Goal: Transaction & Acquisition: Subscribe to service/newsletter

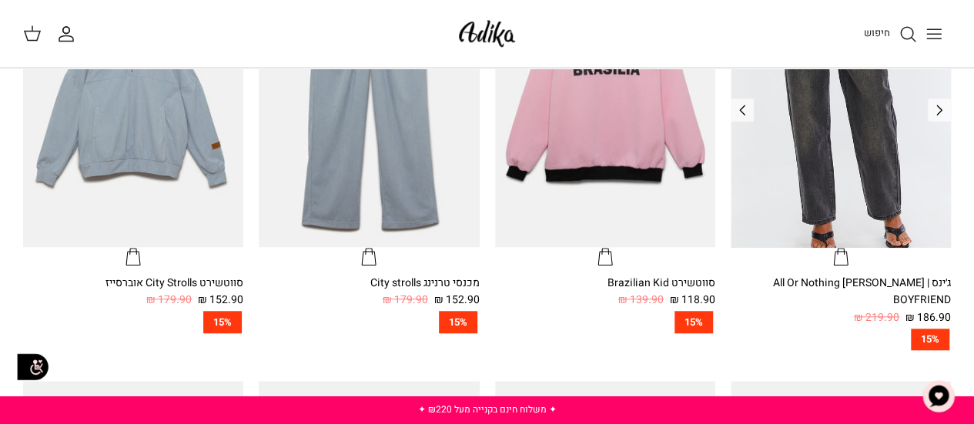
scroll to position [308, 0]
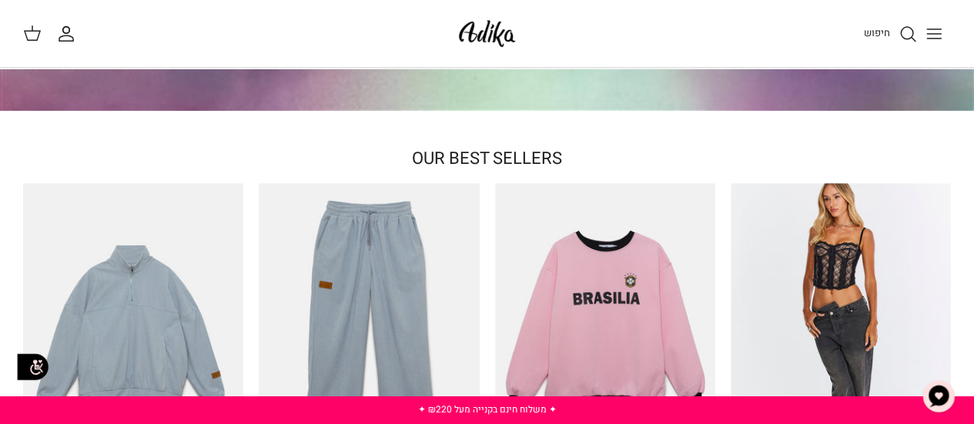
click at [939, 36] on icon "Toggle menu" at bounding box center [934, 34] width 18 height 18
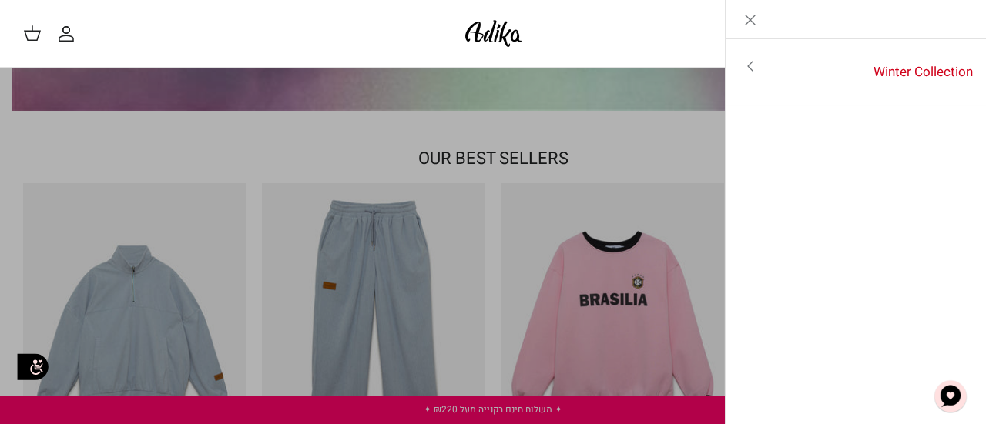
click at [596, 43] on div "חיפוש" at bounding box center [752, 34] width 422 height 34
click at [745, 22] on icon "Close" at bounding box center [750, 20] width 18 height 18
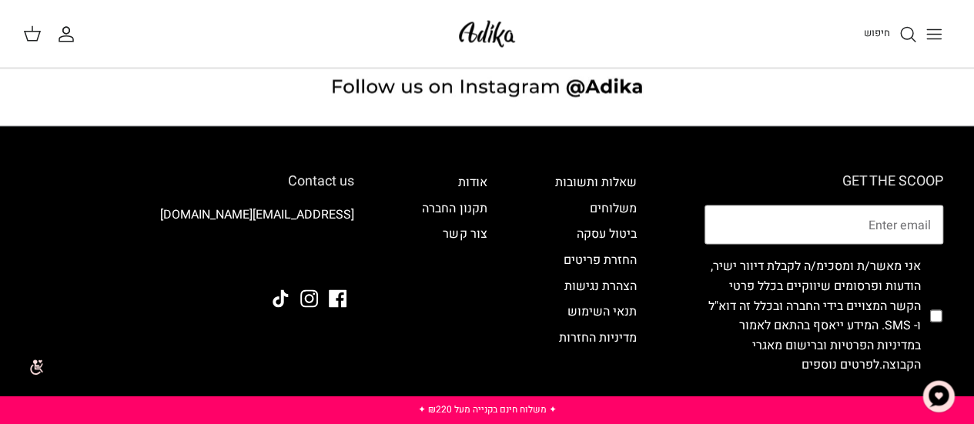
scroll to position [1284, 0]
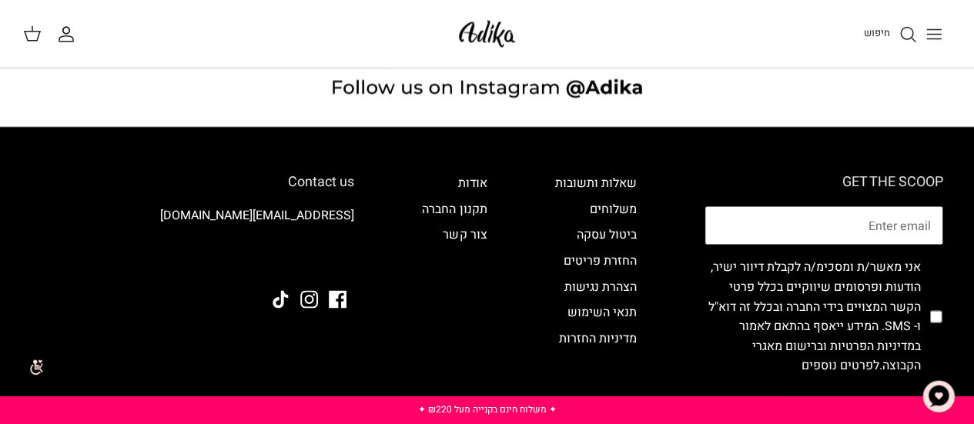
click at [853, 213] on input "Email" at bounding box center [824, 226] width 239 height 40
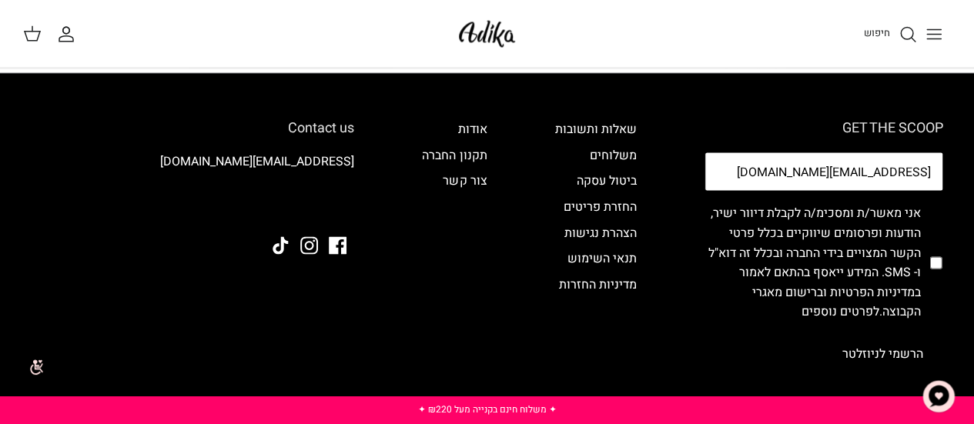
scroll to position [1361, 0]
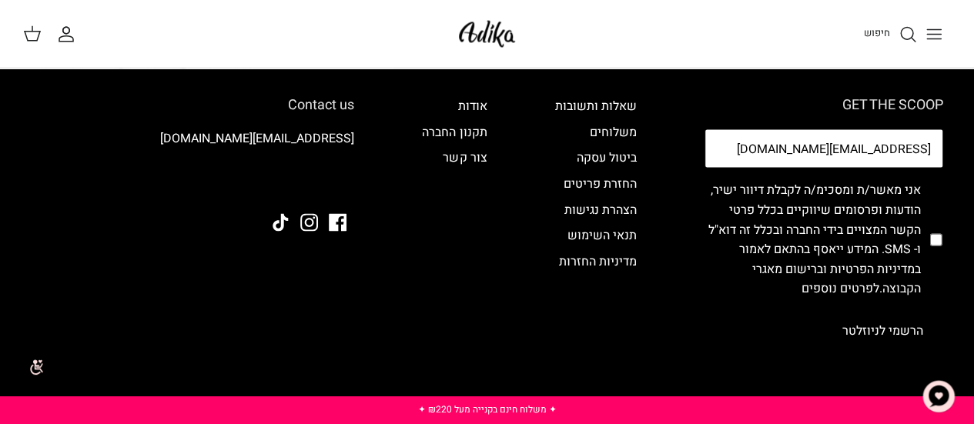
type input "peerli.aliani@gmail.com"
click at [934, 223] on input "checkbox" at bounding box center [935, 240] width 12 height 142
checkbox input "true"
drag, startPoint x: 869, startPoint y: 313, endPoint x: 859, endPoint y: 313, distance: 9.2
click at [867, 313] on button "הרשמי לניוזלטר" at bounding box center [882, 330] width 121 height 38
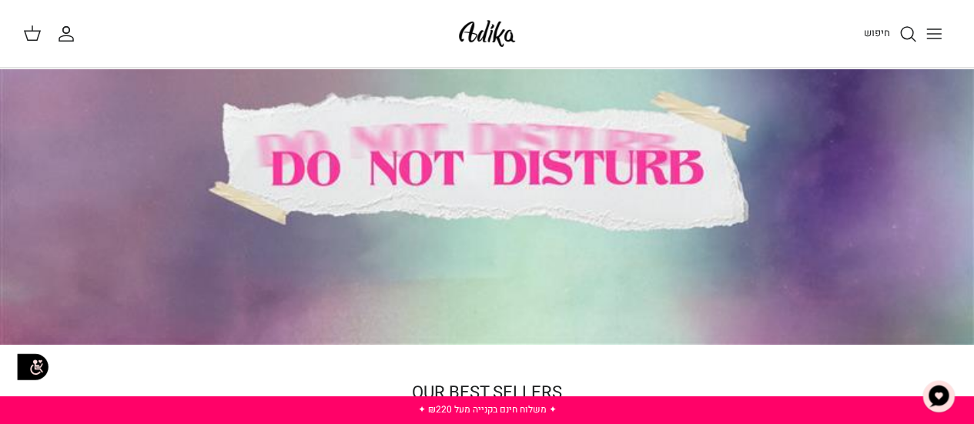
scroll to position [154, 0]
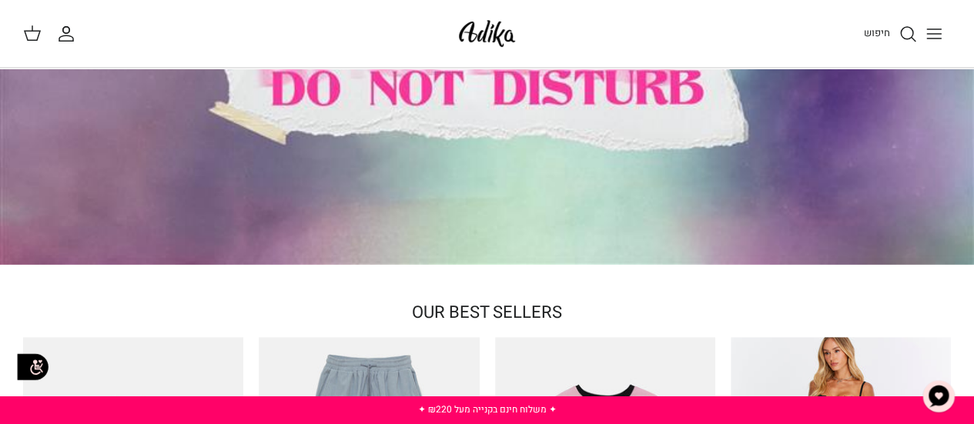
click at [481, 33] on img at bounding box center [486, 33] width 65 height 36
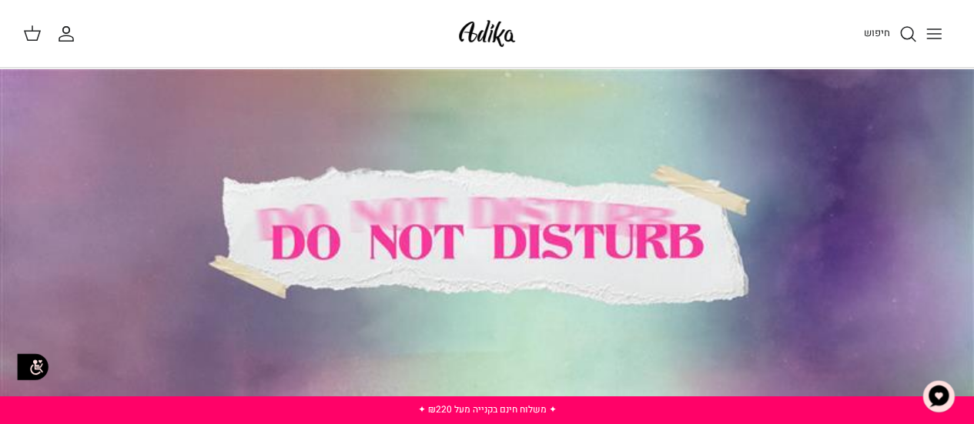
click at [935, 30] on icon "Toggle menu" at bounding box center [934, 34] width 18 height 18
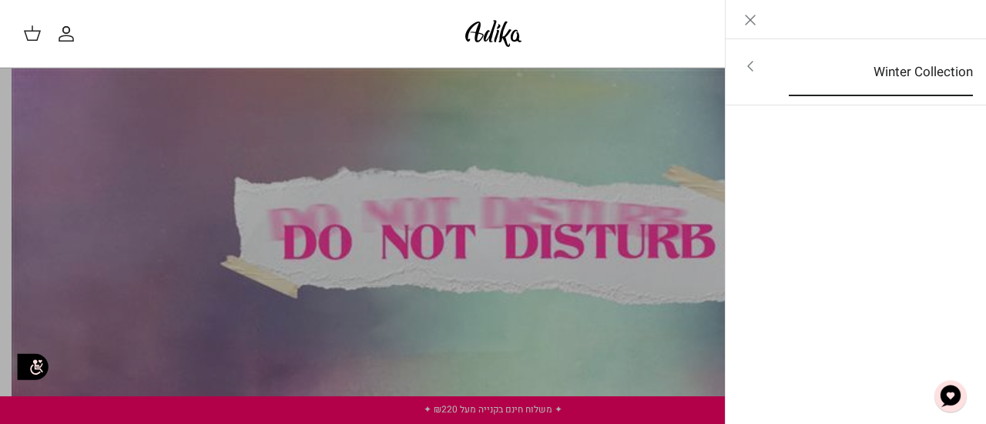
click at [898, 70] on link "Winter Collection" at bounding box center [881, 73] width 212 height 48
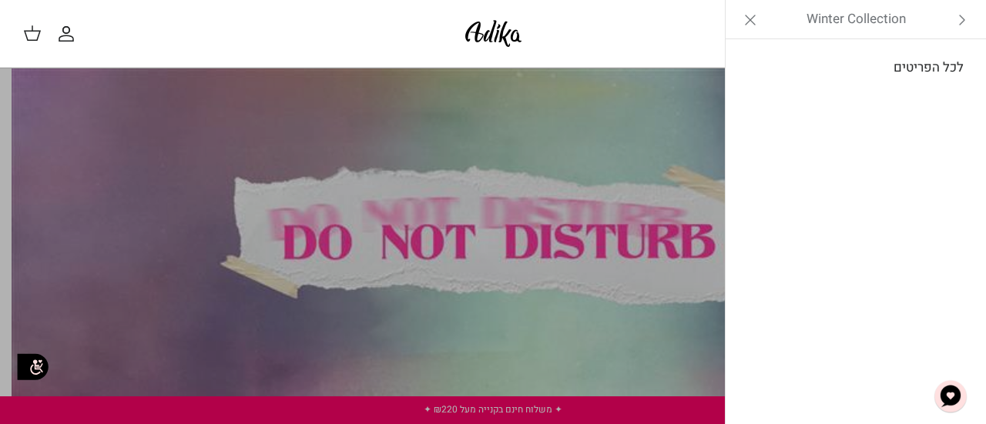
click at [899, 67] on link "לכל הפריטים" at bounding box center [856, 68] width 246 height 38
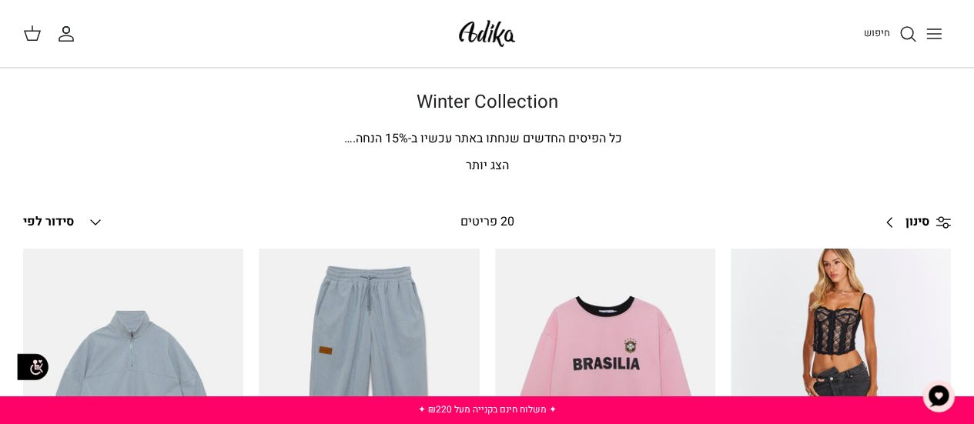
click at [927, 218] on span "סינון" at bounding box center [917, 223] width 24 height 20
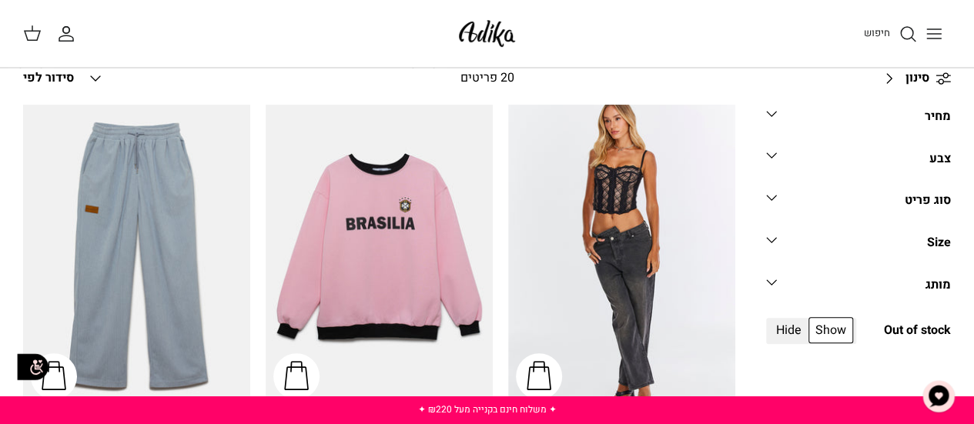
scroll to position [154, 0]
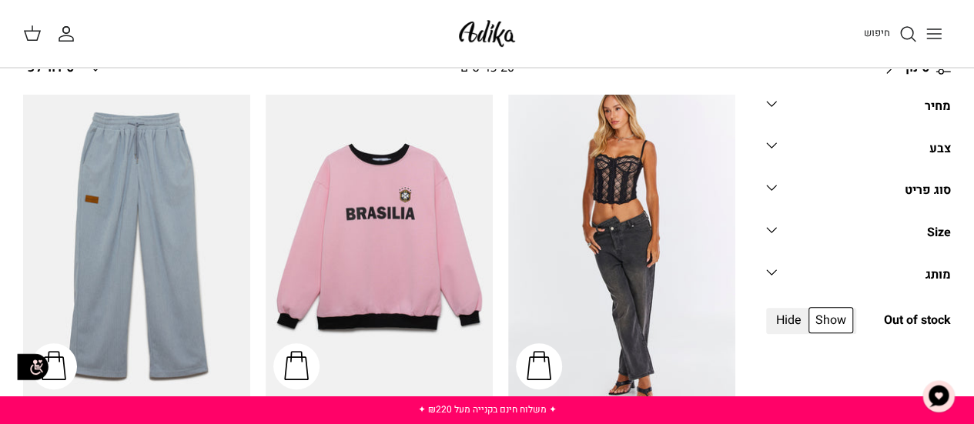
click at [893, 189] on link "סוג פריט Down" at bounding box center [858, 196] width 185 height 35
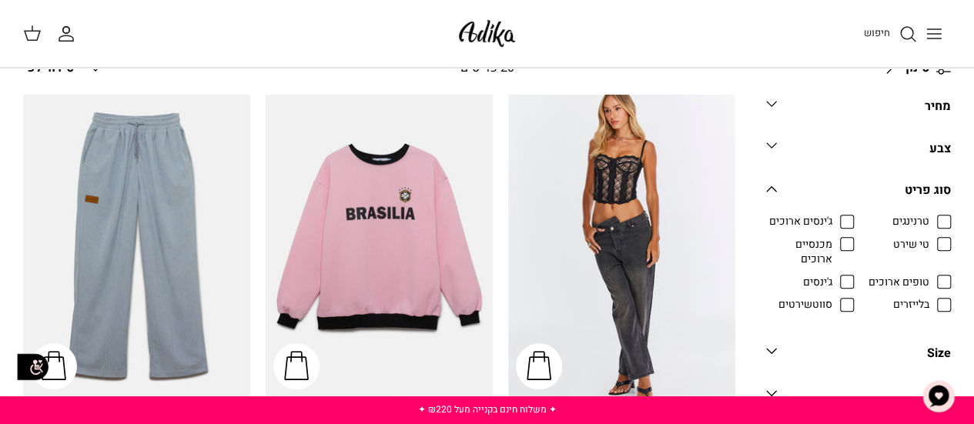
click at [929, 304] on span "בלייזרים" at bounding box center [911, 304] width 36 height 15
click at [931, 297] on input "בלייזרים" at bounding box center [930, 297] width 2 height 2
checkbox input "true"
radio input "true"
